Goal: Task Accomplishment & Management: Use online tool/utility

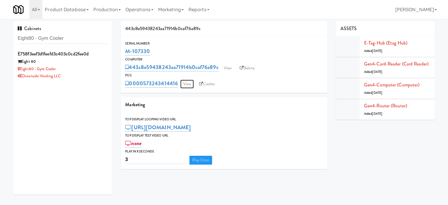
click at [187, 85] on link "View" at bounding box center [187, 84] width 14 height 9
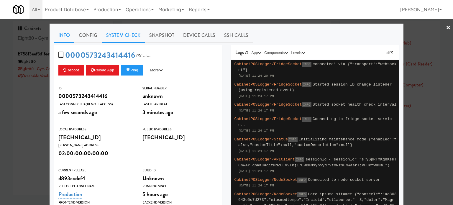
click at [125, 33] on link "System Check" at bounding box center [123, 35] width 43 height 15
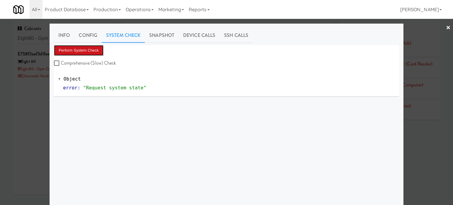
click at [90, 50] on button "Perform System Check" at bounding box center [79, 50] width 50 height 11
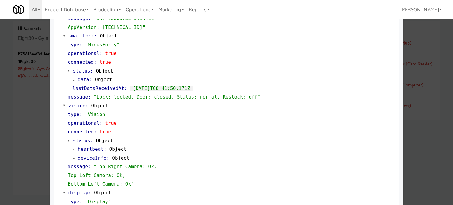
scroll to position [253, 0]
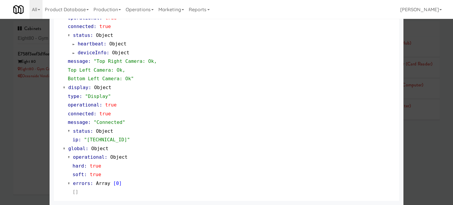
click at [25, 139] on div at bounding box center [226, 102] width 453 height 205
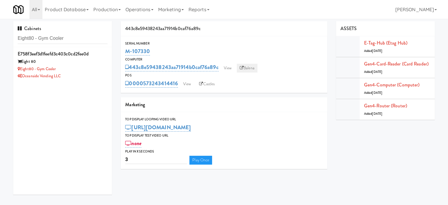
click at [250, 67] on link "Balena" at bounding box center [247, 68] width 21 height 9
click at [71, 39] on input "Eight80 - Gym Cooler" at bounding box center [63, 38] width 90 height 11
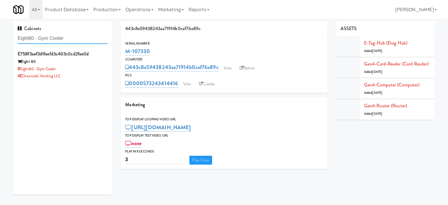
paste input "Standard - Pantry - Right"
type input "Standard - Pantry - Right"
drag, startPoint x: 94, startPoint y: 73, endPoint x: 143, endPoint y: 48, distance: 54.2
click at [95, 73] on div "Mountain High Markets LLC" at bounding box center [63, 76] width 90 height 7
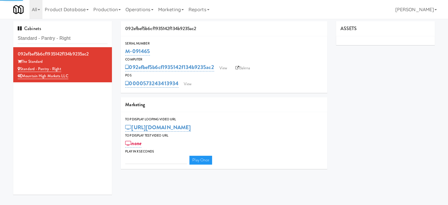
type input "3"
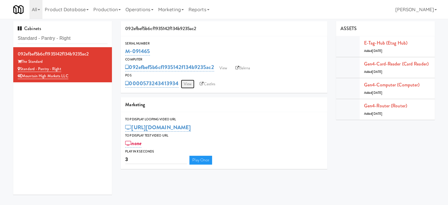
click at [188, 85] on link "View" at bounding box center [188, 84] width 14 height 9
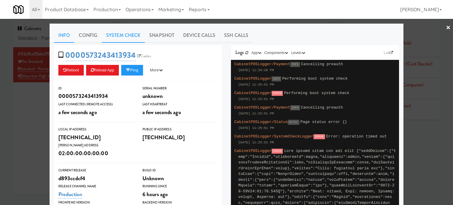
click at [115, 35] on link "System Check" at bounding box center [123, 35] width 43 height 15
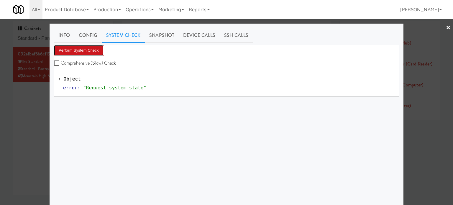
click at [80, 49] on button "Perform System Check" at bounding box center [79, 50] width 50 height 11
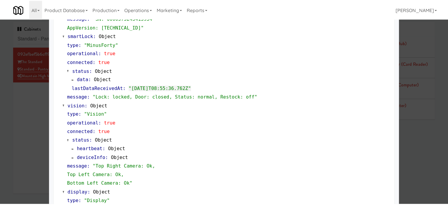
scroll to position [253, 0]
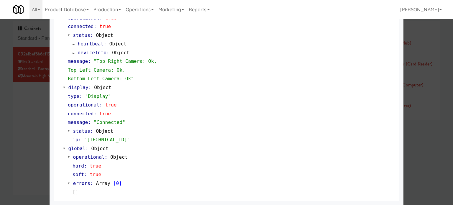
click at [34, 124] on div at bounding box center [226, 102] width 453 height 205
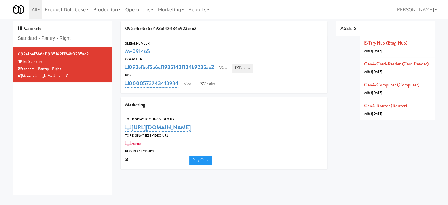
drag, startPoint x: 248, startPoint y: 67, endPoint x: 325, endPoint y: 77, distance: 77.6
click at [248, 67] on link "Balena" at bounding box center [243, 68] width 21 height 9
drag, startPoint x: 150, startPoint y: 51, endPoint x: 125, endPoint y: 49, distance: 24.9
click at [125, 49] on div "M-091465" at bounding box center [224, 51] width 198 height 10
copy link "M-091465"
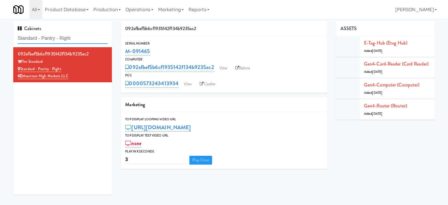
click at [83, 35] on input "Standard - Pantry - Right" at bounding box center [63, 38] width 90 height 11
click at [82, 35] on input "Standard - Pantry - Right" at bounding box center [63, 38] width 90 height 11
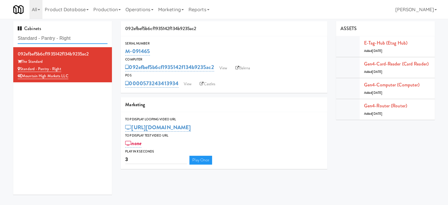
click at [82, 35] on input "Standard - Pantry - Right" at bounding box center [63, 38] width 90 height 11
paste input "Eight80 - Gym Cooler"
type input "Eight80 - Gym Cooler"
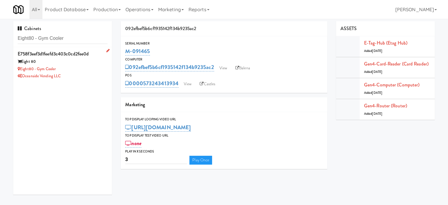
click at [80, 73] on div "Oceanside Vending LLC" at bounding box center [63, 76] width 90 height 7
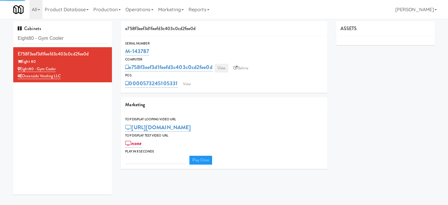
type input "3"
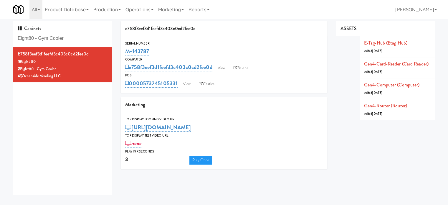
drag, startPoint x: 149, startPoint y: 50, endPoint x: 119, endPoint y: 49, distance: 29.8
click at [119, 49] on div "e758f3eef3d1feefd3c403c0cd2fee0d Serial Number M-143787 Computer e758f3eef3d1fe…" at bounding box center [223, 97] width 215 height 152
copy link "M-143787"
